Goal: Information Seeking & Learning: Check status

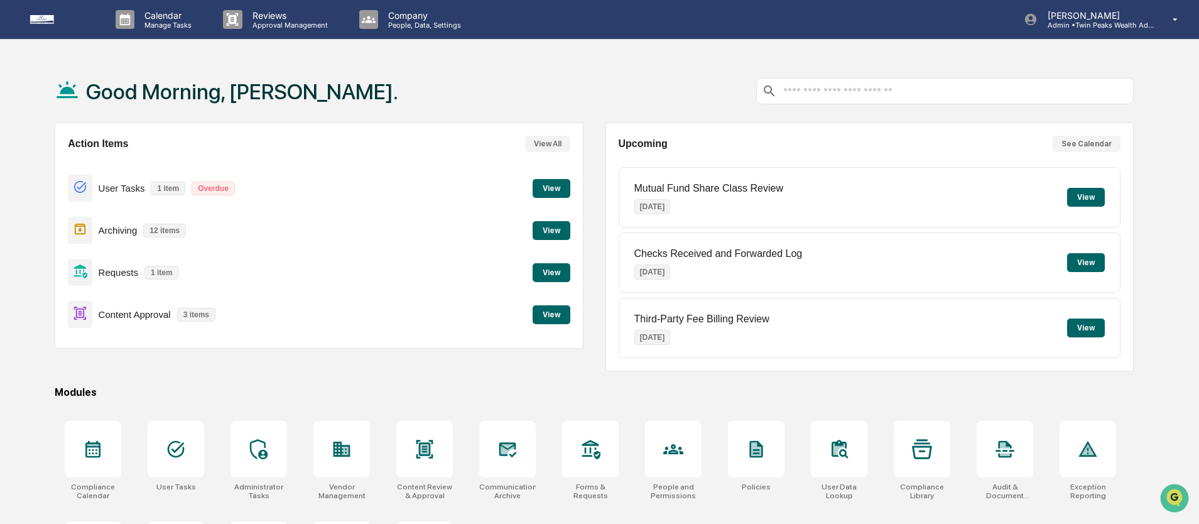
click at [424, 71] on div "Good Morning, [PERSON_NAME]." at bounding box center [594, 91] width 1079 height 63
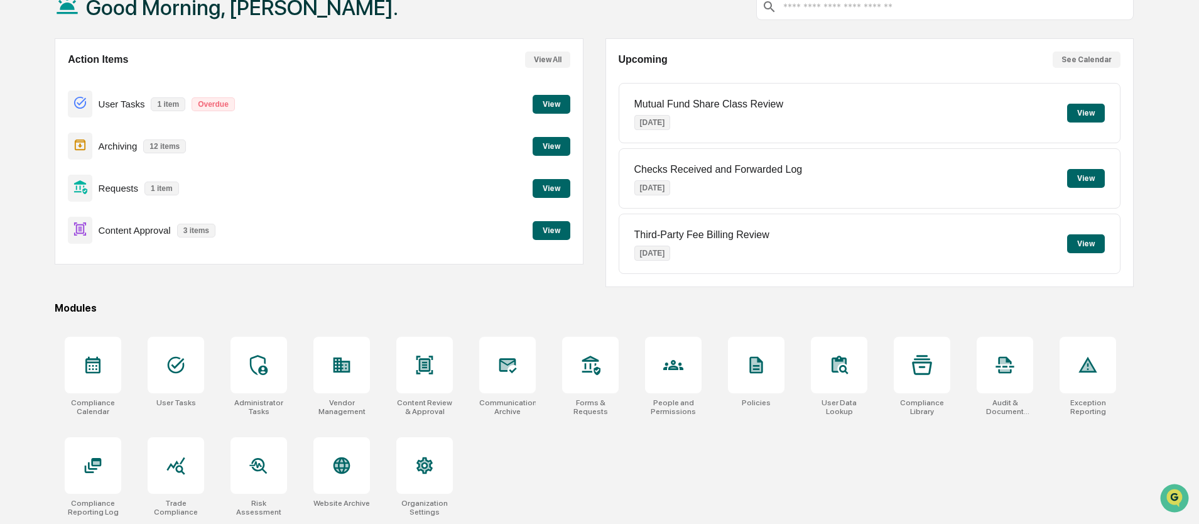
scroll to position [87, 0]
click at [551, 465] on div "Compliance Calendar User Tasks Administrator Tasks Vendor Management Content Re…" at bounding box center [594, 426] width 1079 height 195
click at [176, 461] on icon at bounding box center [176, 466] width 18 height 18
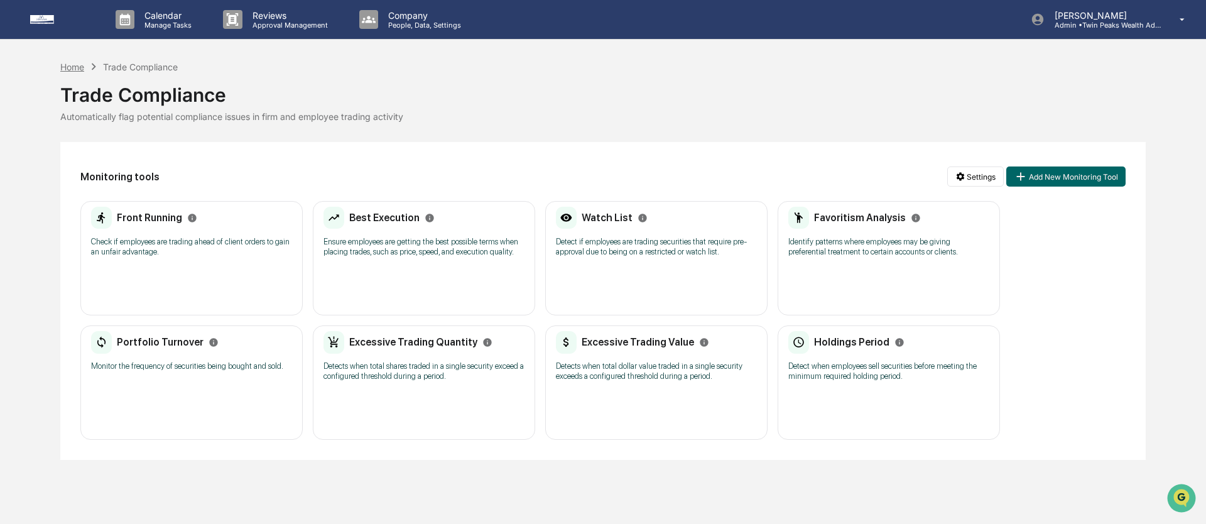
click at [62, 65] on div "Home" at bounding box center [72, 67] width 24 height 11
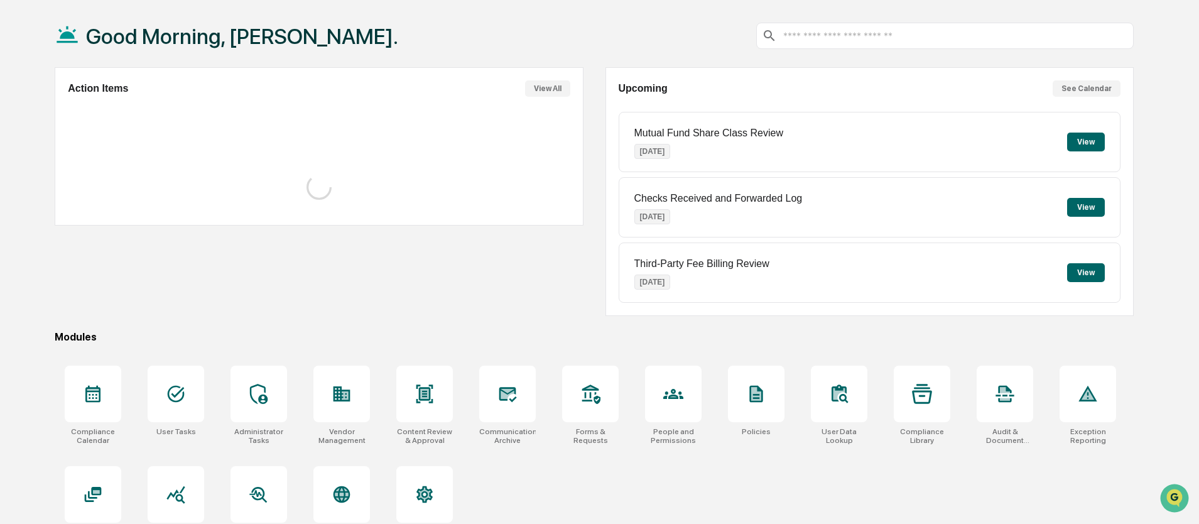
scroll to position [87, 0]
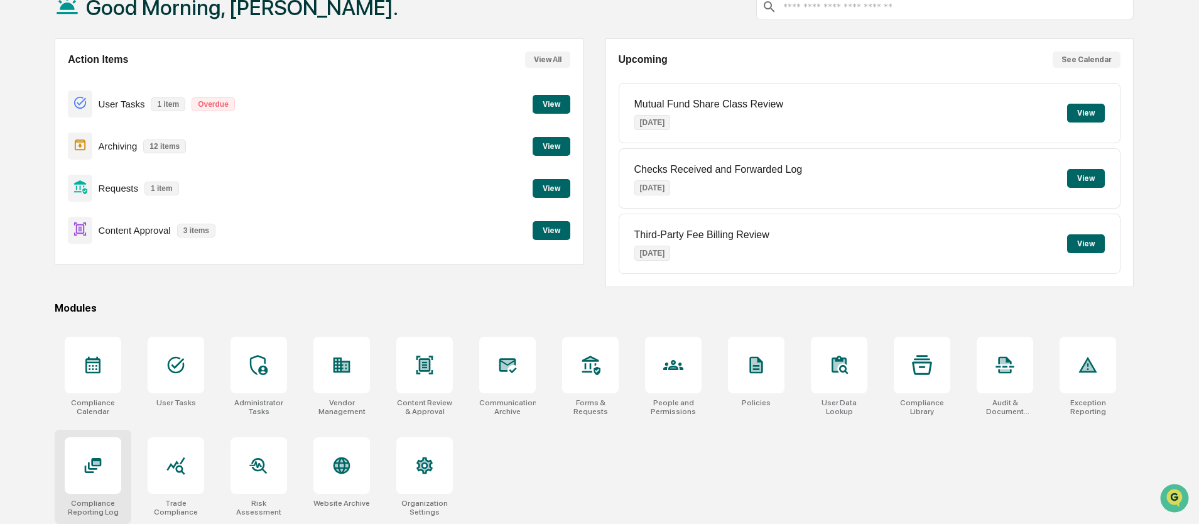
click at [94, 467] on icon at bounding box center [92, 466] width 9 height 8
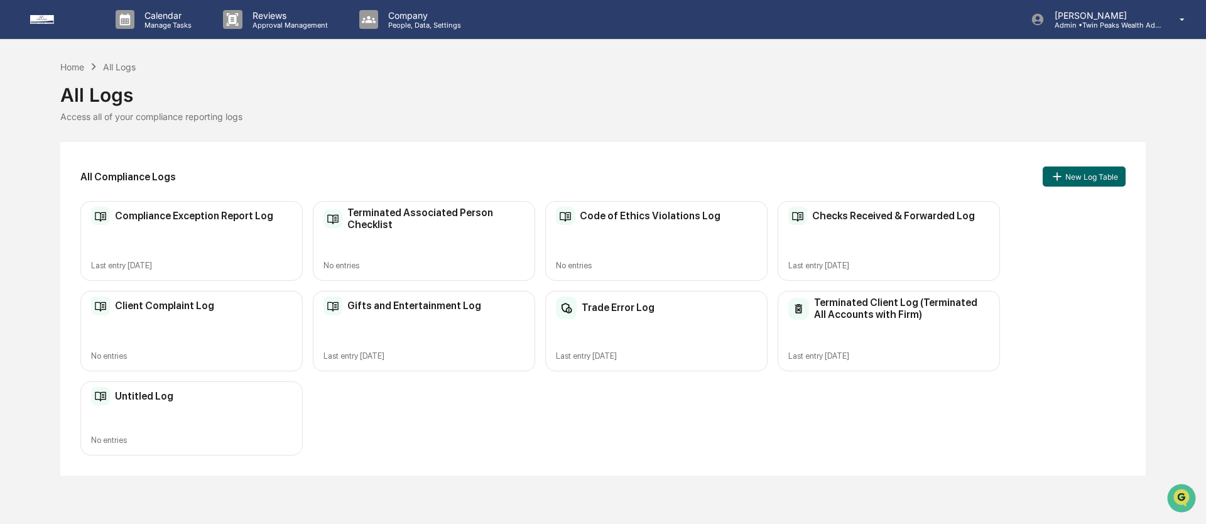
click at [681, 322] on div "Trade Error Log Last entry Jun 5, 2025" at bounding box center [656, 331] width 222 height 80
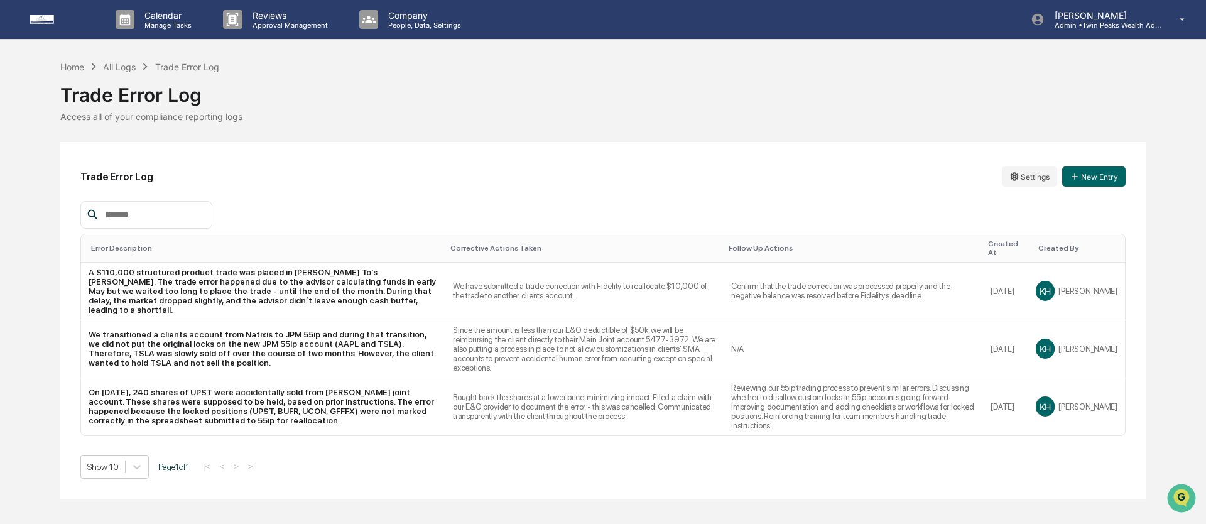
click at [426, 165] on div "Trade Error Log Settings New Entry" at bounding box center [602, 176] width 1045 height 29
click at [774, 347] on td "N/A" at bounding box center [853, 349] width 259 height 58
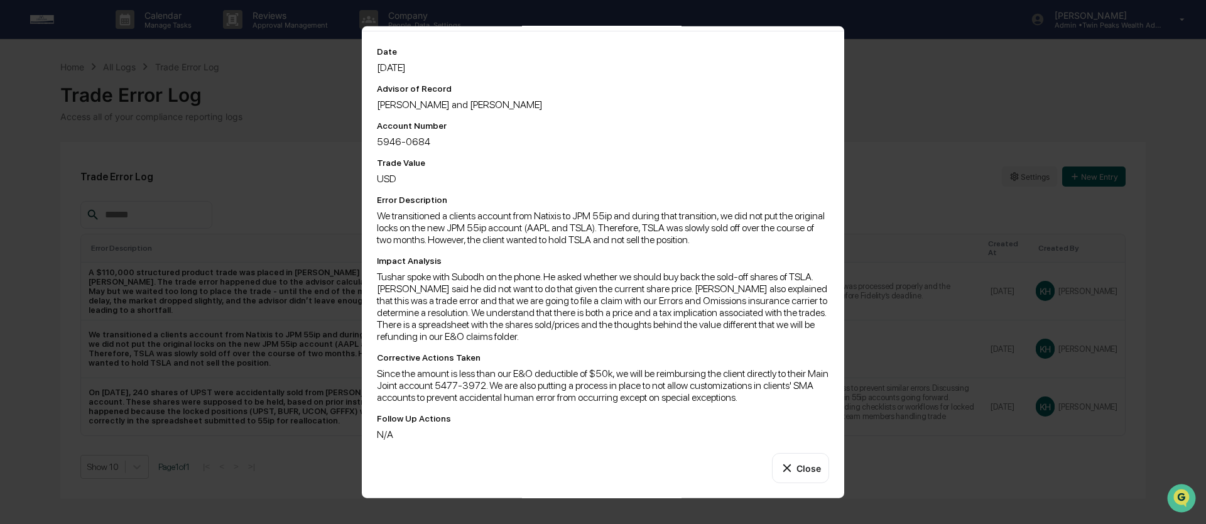
scroll to position [80, 0]
click at [658, 324] on div "Tushar spoke with Subodh on the phone. He asked whether we should buy back the …" at bounding box center [603, 307] width 452 height 72
click at [795, 467] on button "Close" at bounding box center [800, 468] width 57 height 30
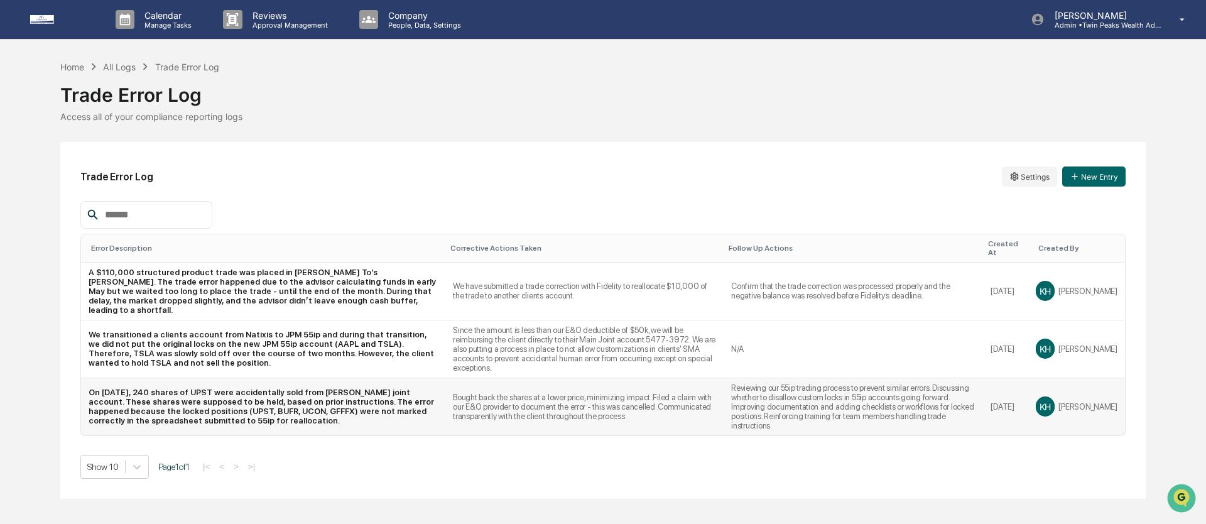
click at [642, 415] on td "Bought back the shares at a lower price, minimizing impact. Filed a claim with …" at bounding box center [584, 406] width 278 height 57
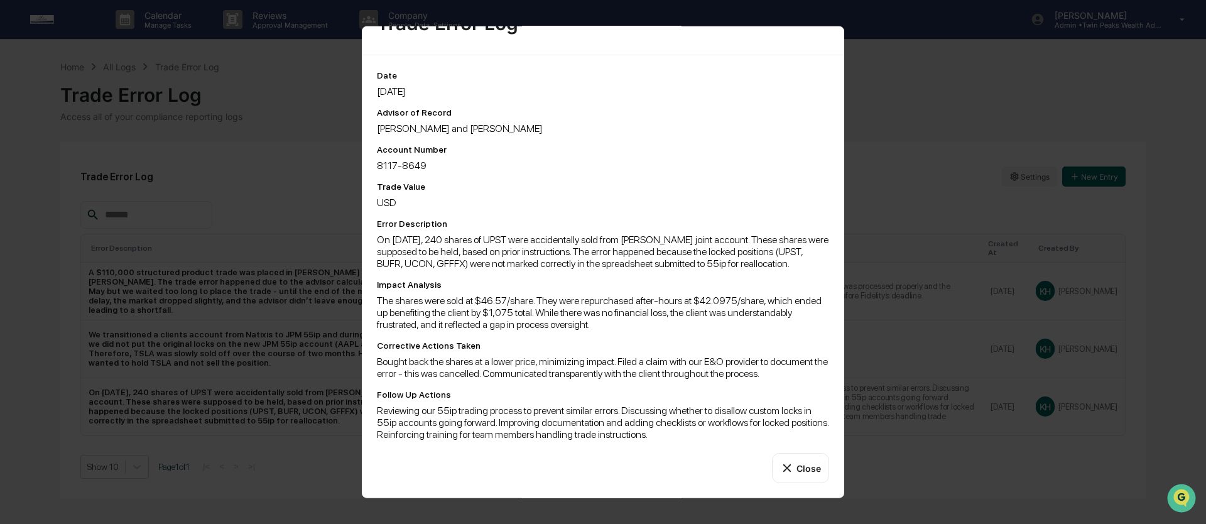
scroll to position [58, 0]
click at [746, 319] on div "The shares were sold at $46.57/share. They were repurchased after-hours at $42.…" at bounding box center [603, 313] width 452 height 36
click at [805, 464] on button "Close" at bounding box center [800, 468] width 57 height 30
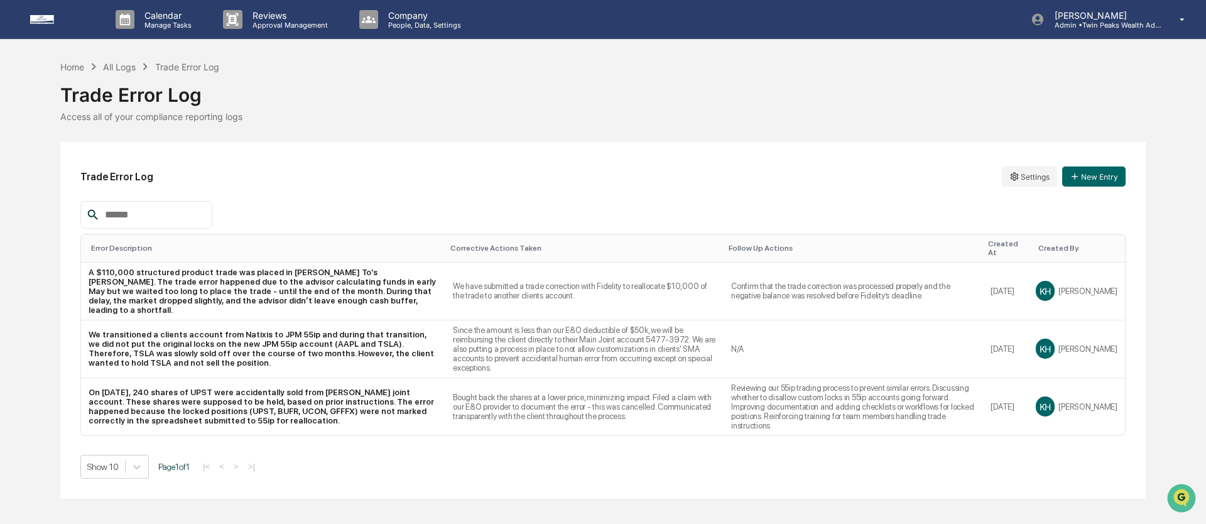
click at [676, 472] on div "Show 10 Page 1 of 1 |< < > >|" at bounding box center [602, 467] width 1045 height 24
